Goal: Information Seeking & Learning: Learn about a topic

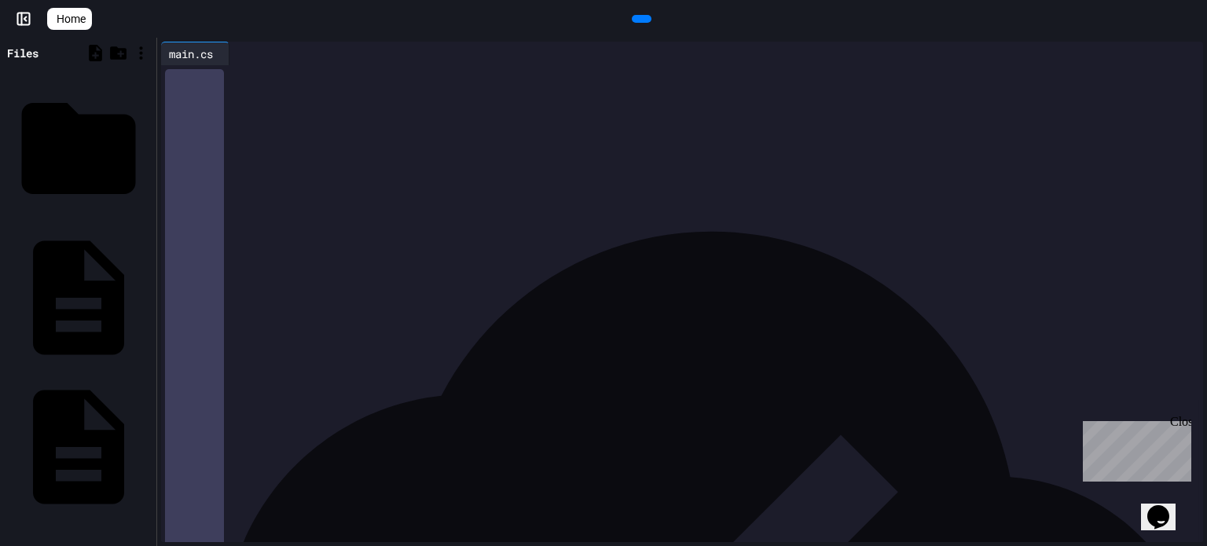
click at [640, 19] on icon at bounding box center [640, 19] width 0 height 0
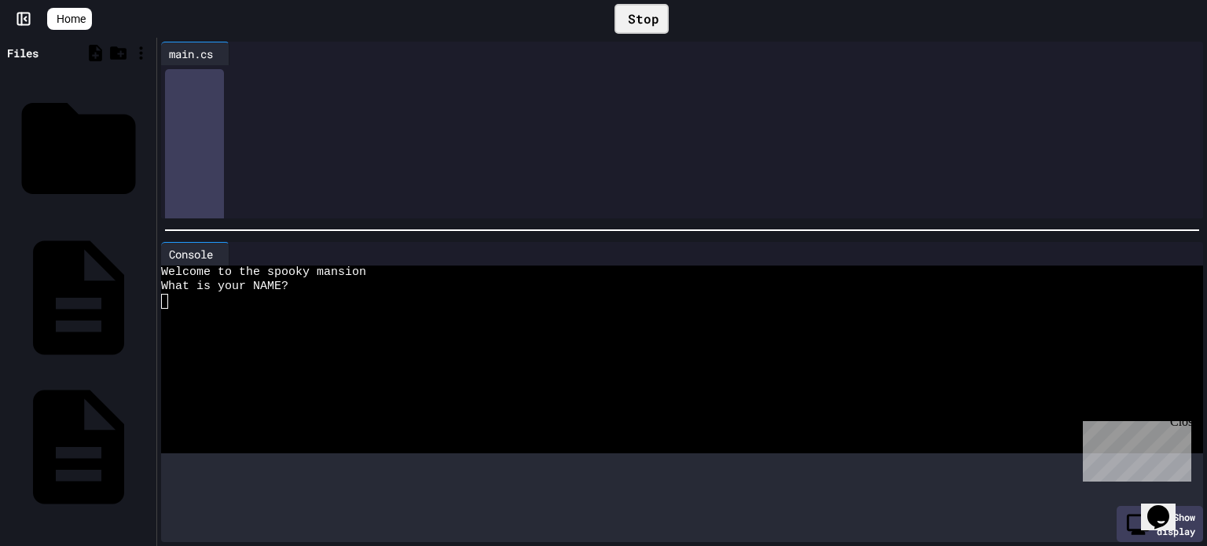
click at [640, 222] on div at bounding box center [682, 230] width 1050 height 16
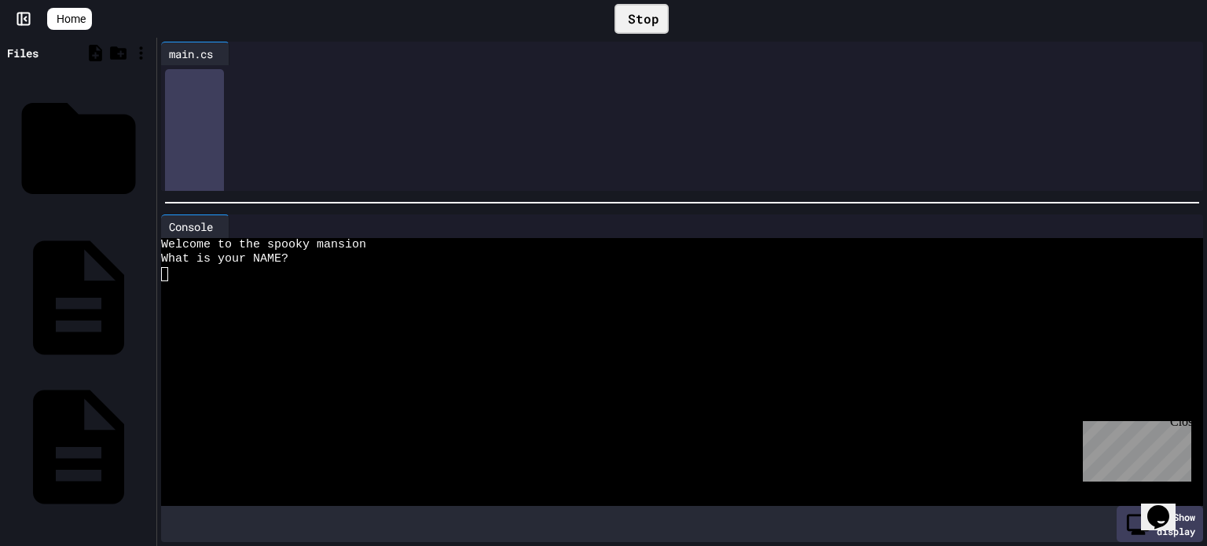
click at [615, 304] on div at bounding box center [673, 303] width 1025 height 14
click at [606, 267] on div at bounding box center [673, 274] width 1025 height 14
click at [487, 290] on div at bounding box center [673, 288] width 1025 height 14
click at [182, 280] on div at bounding box center [673, 274] width 1025 height 14
click at [170, 278] on div at bounding box center [673, 274] width 1025 height 14
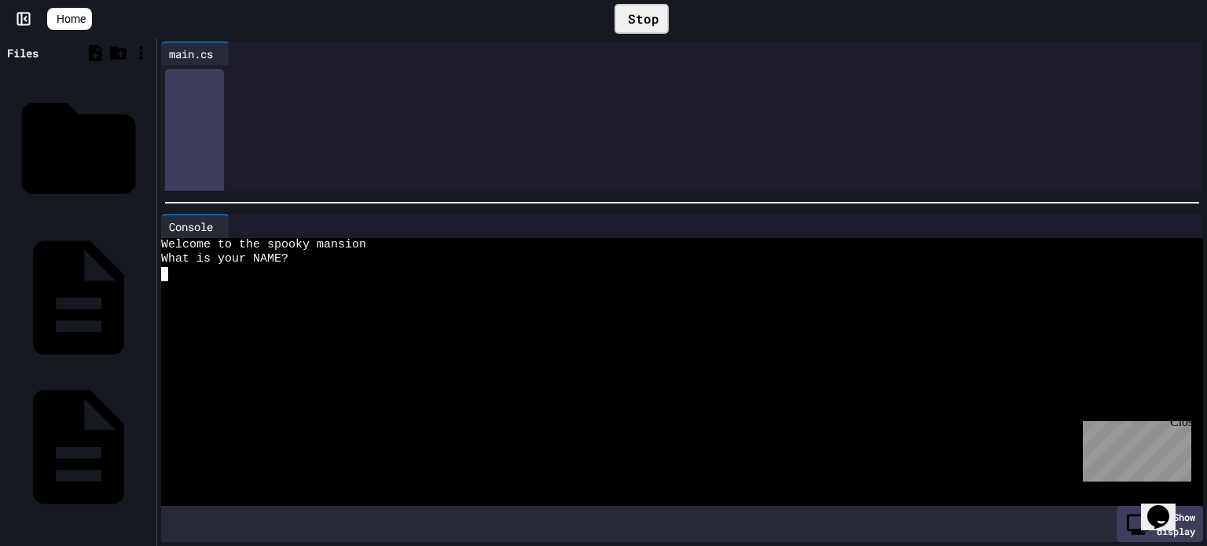
click at [169, 277] on div at bounding box center [673, 274] width 1025 height 14
click at [1182, 424] on div "Close" at bounding box center [1180, 425] width 20 height 20
click at [1181, 422] on div at bounding box center [673, 419] width 1025 height 14
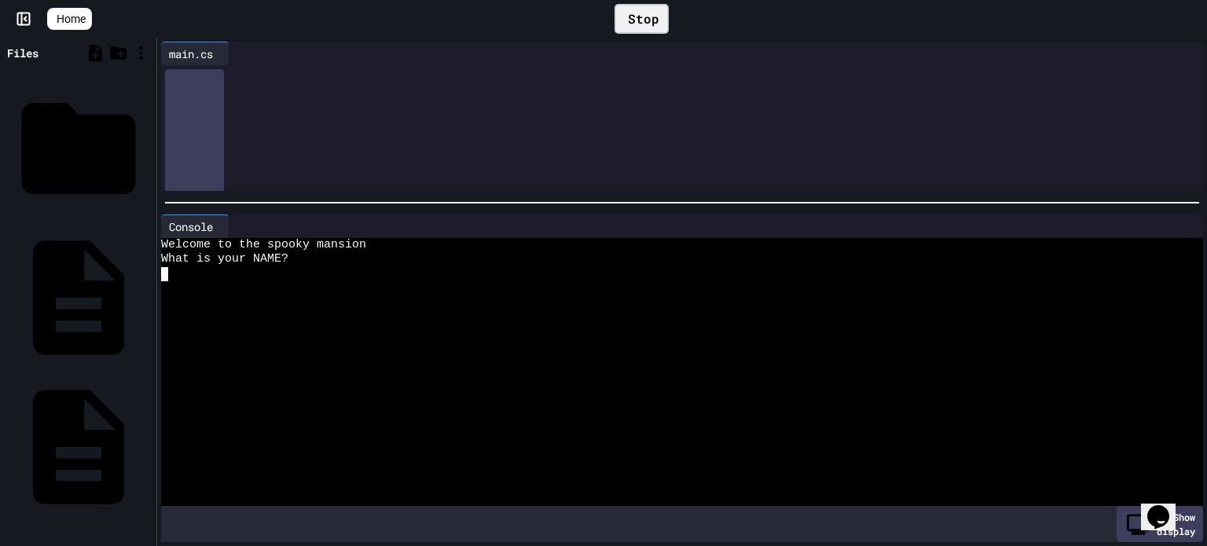
type textarea "*"
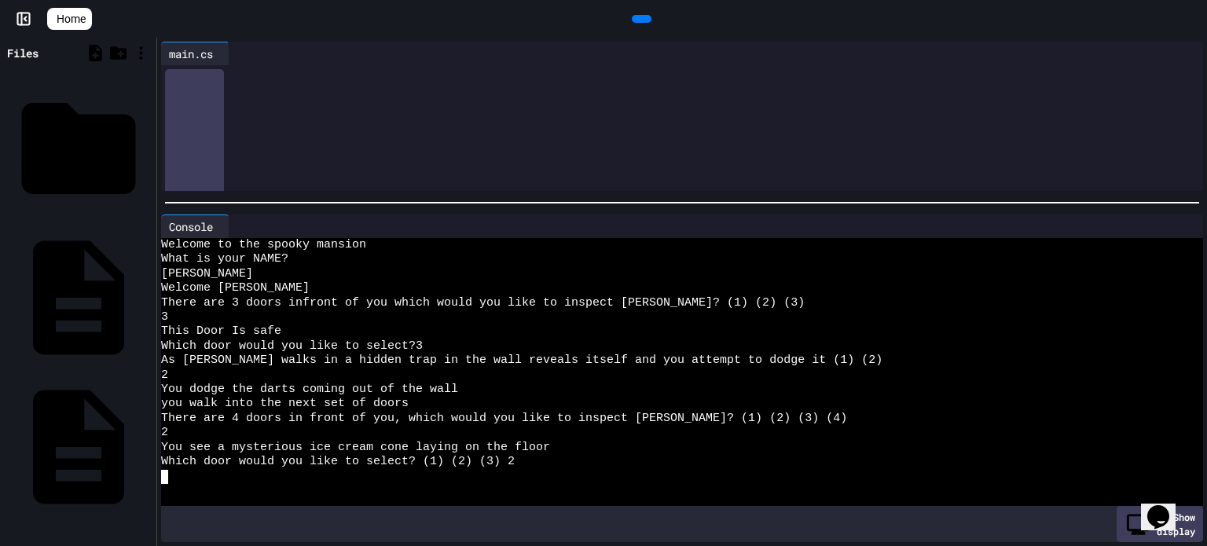
click at [80, 13] on span "Home" at bounding box center [71, 19] width 29 height 16
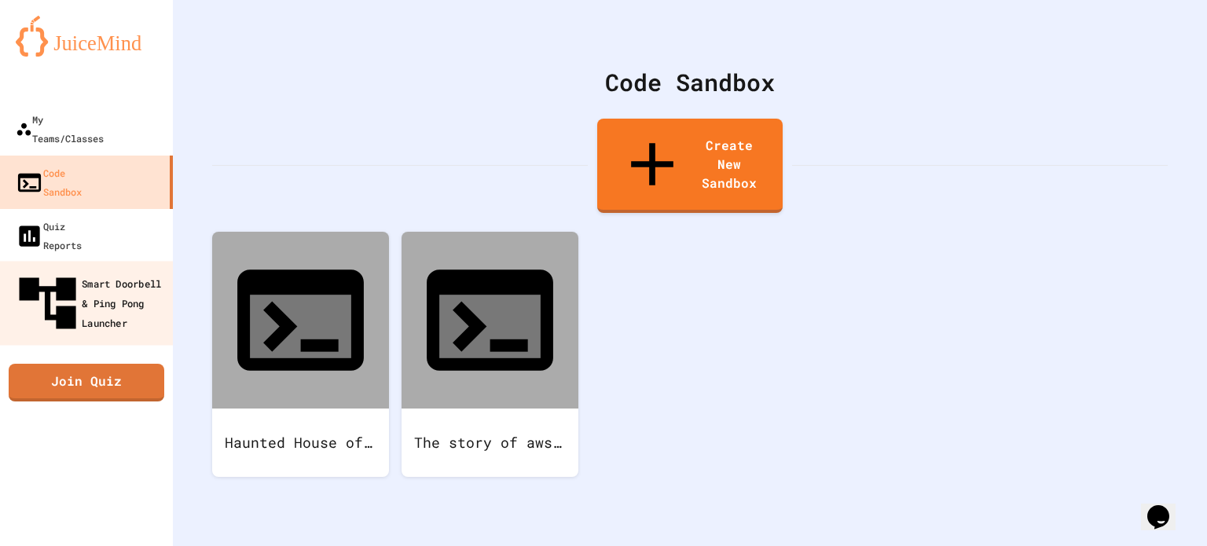
click at [154, 270] on div "Smart Doorbell & Ping Pong Launcher" at bounding box center [91, 304] width 156 height 68
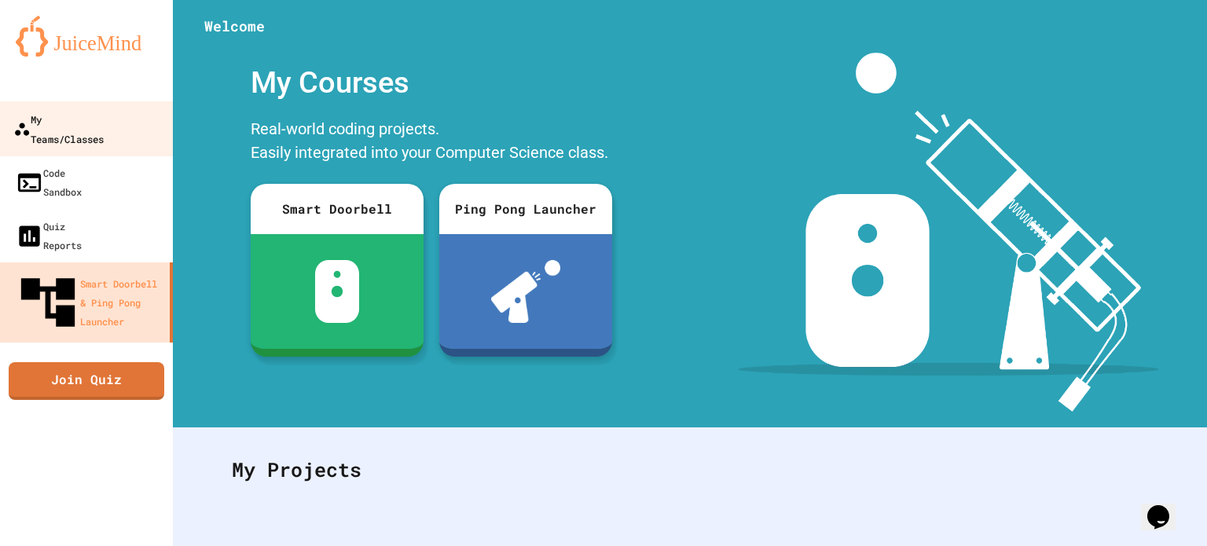
click at [57, 126] on div "My Teams/Classes" at bounding box center [58, 128] width 90 height 39
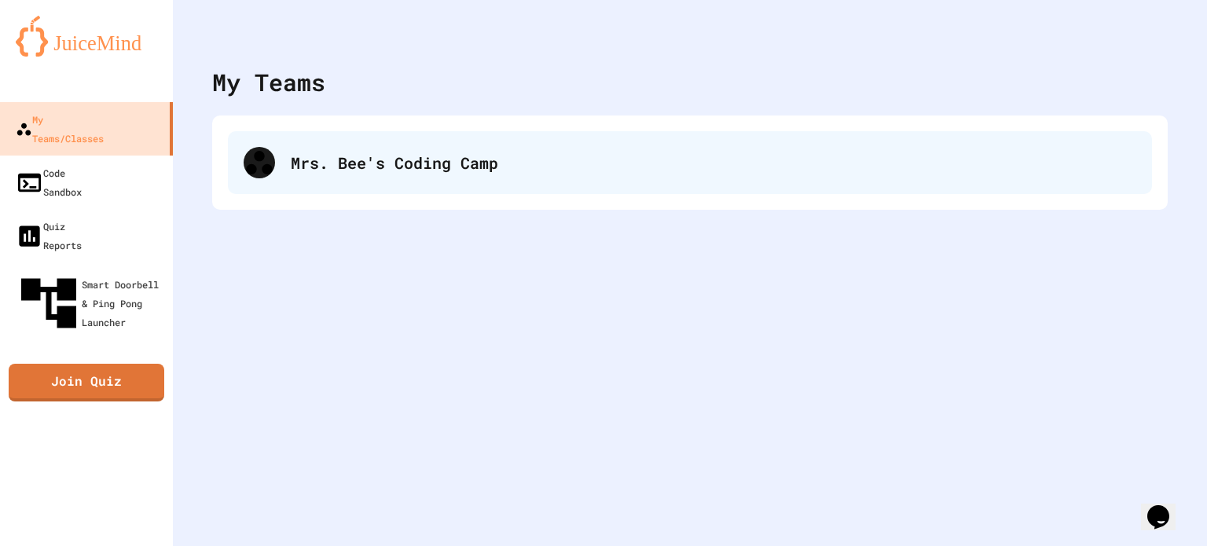
click at [362, 174] on div "Mrs. Bee's Coding Camp" at bounding box center [690, 162] width 924 height 63
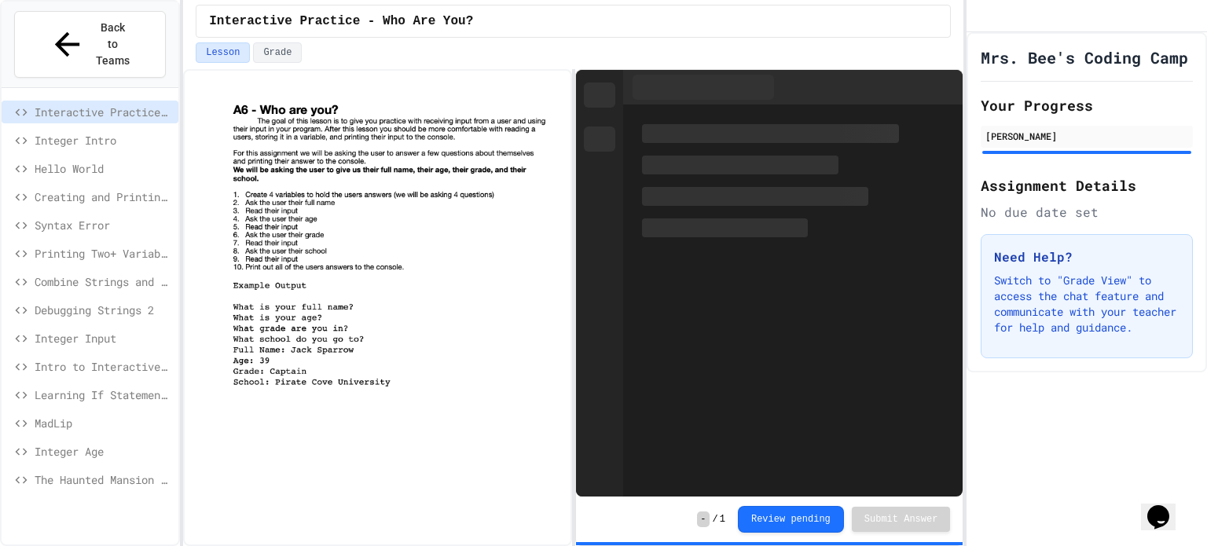
click at [102, 443] on span "Integer Age" at bounding box center [104, 451] width 138 height 17
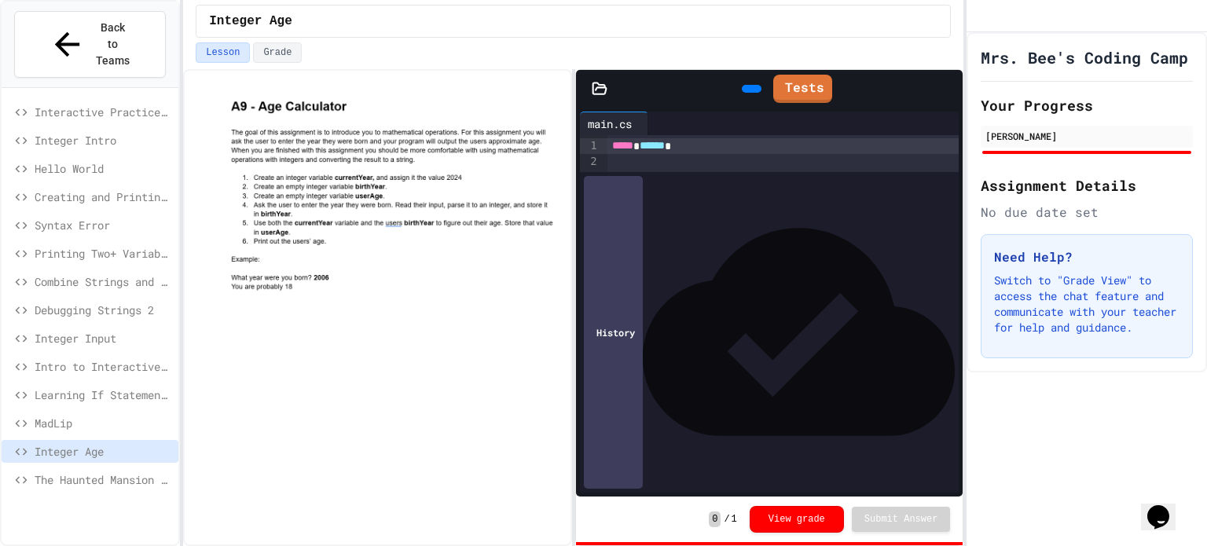
click at [117, 471] on span "The Haunted Mansion Mystery" at bounding box center [104, 479] width 138 height 17
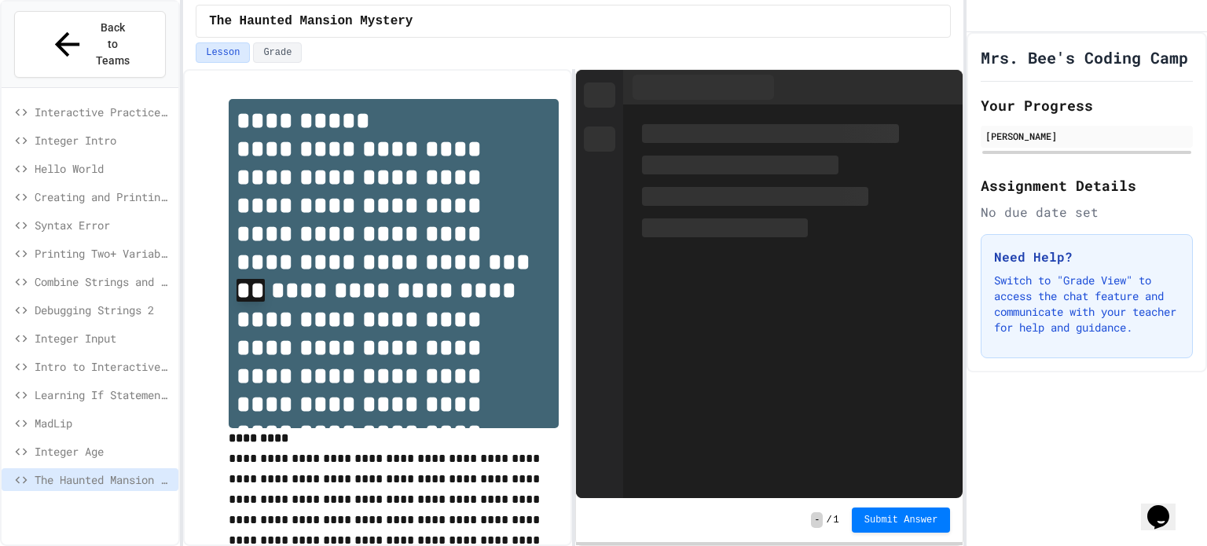
click at [113, 443] on span "Integer Age" at bounding box center [104, 451] width 138 height 17
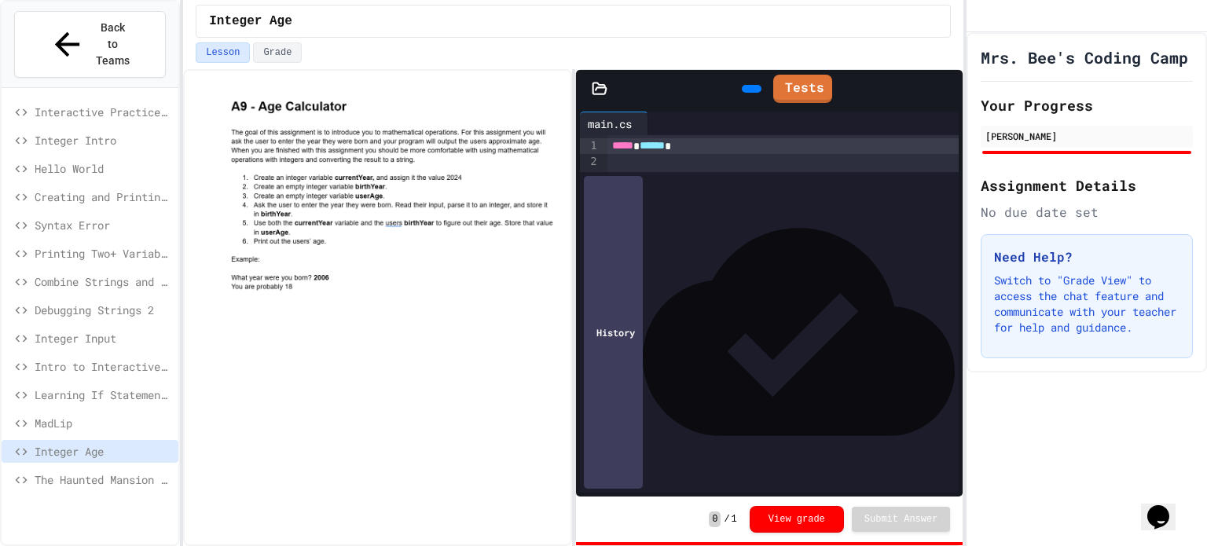
click at [154, 471] on span "The Haunted Mansion Mystery" at bounding box center [104, 479] width 138 height 17
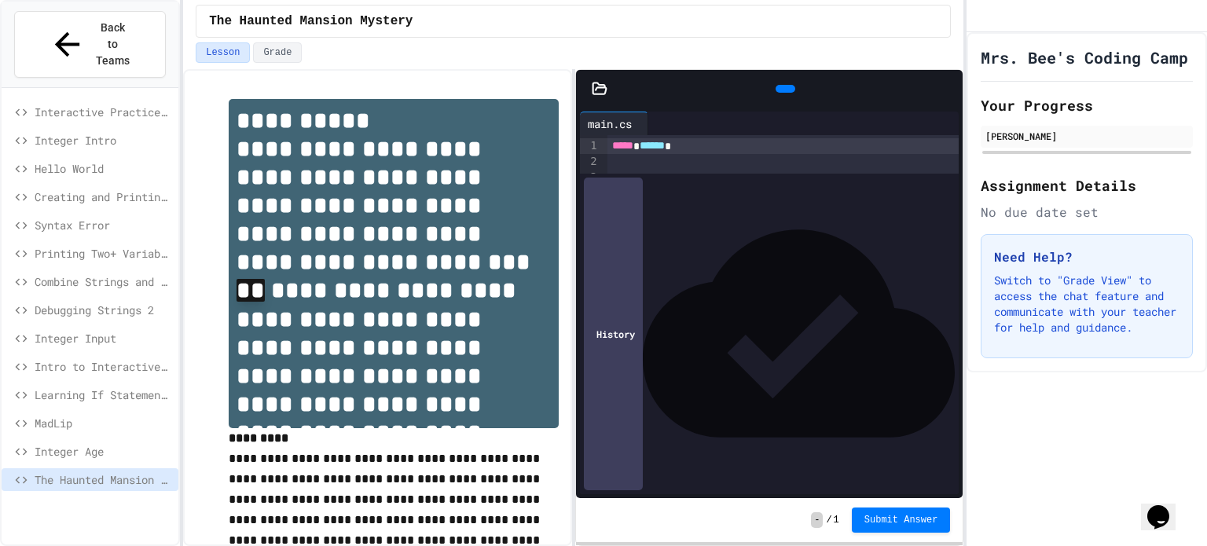
scroll to position [927, 0]
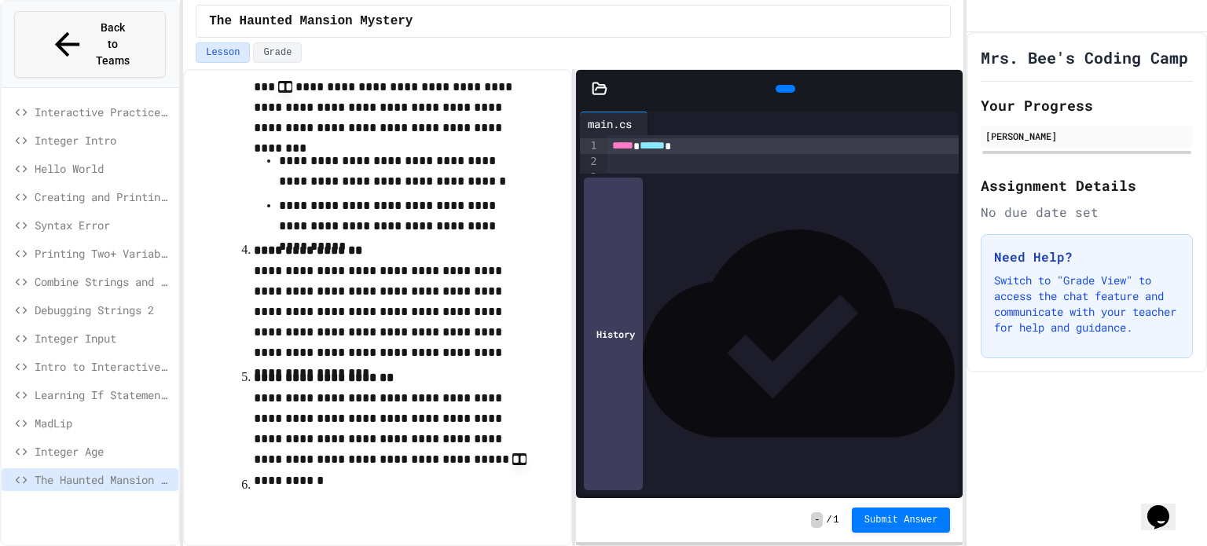
click at [111, 26] on span "Back to Teams" at bounding box center [113, 45] width 37 height 50
